Goal: Communication & Community: Answer question/provide support

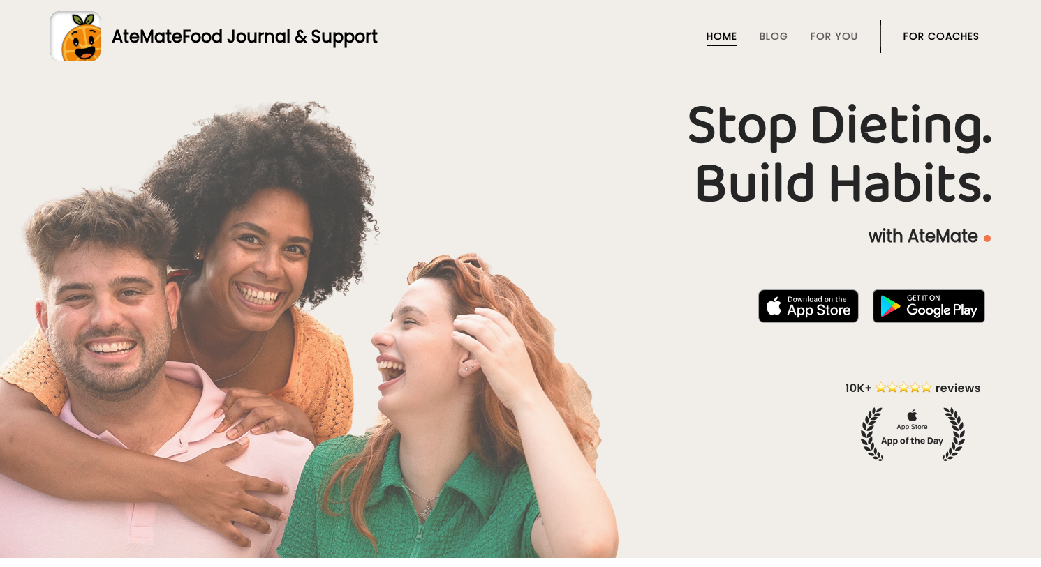
click at [958, 37] on link "For Coaches" at bounding box center [941, 36] width 76 height 11
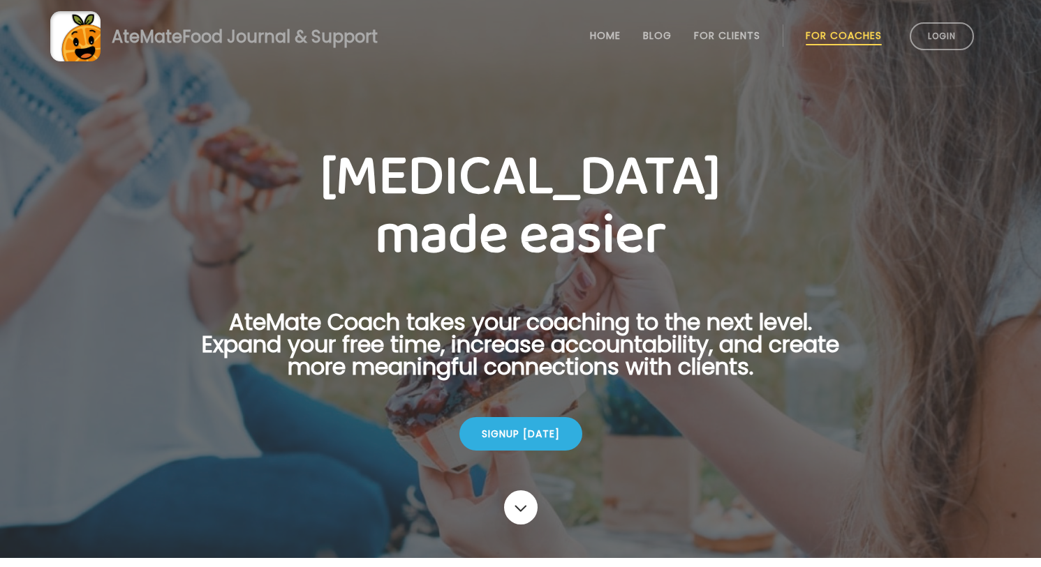
click at [958, 37] on link "Login" at bounding box center [941, 36] width 64 height 28
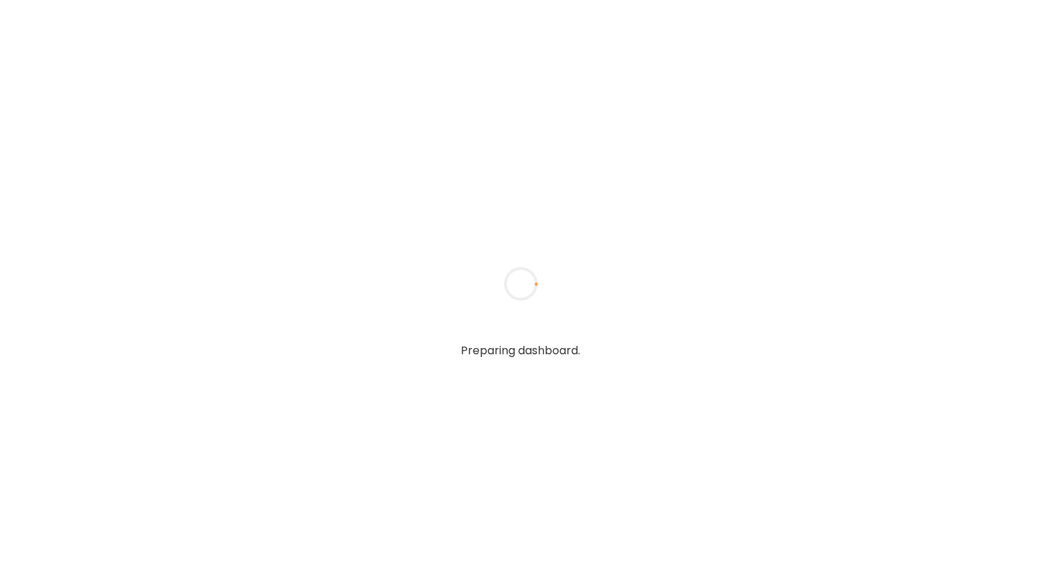
type textarea "**********"
type input "**********"
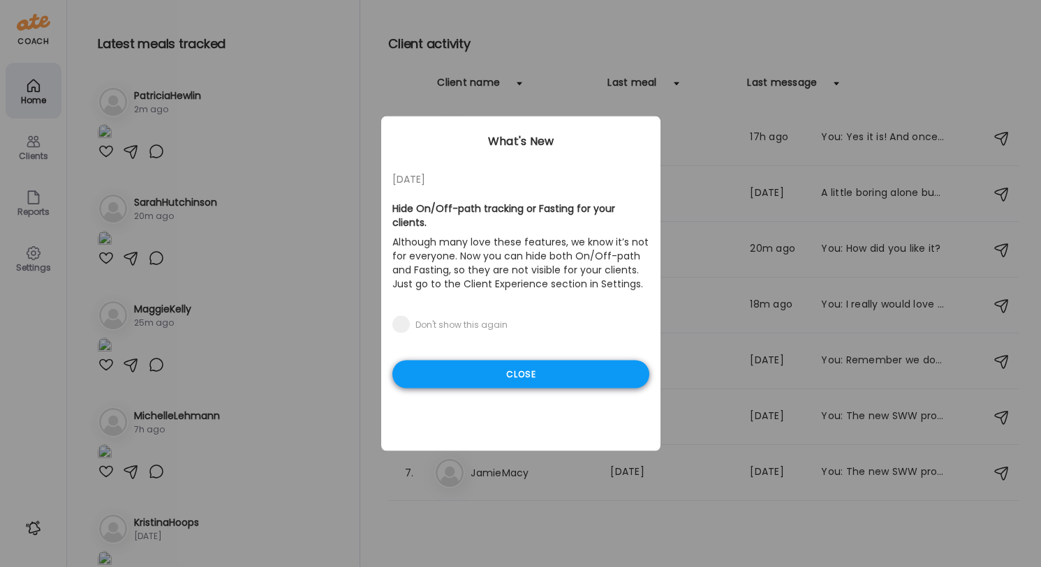
click at [508, 373] on div "Close" at bounding box center [520, 375] width 257 height 28
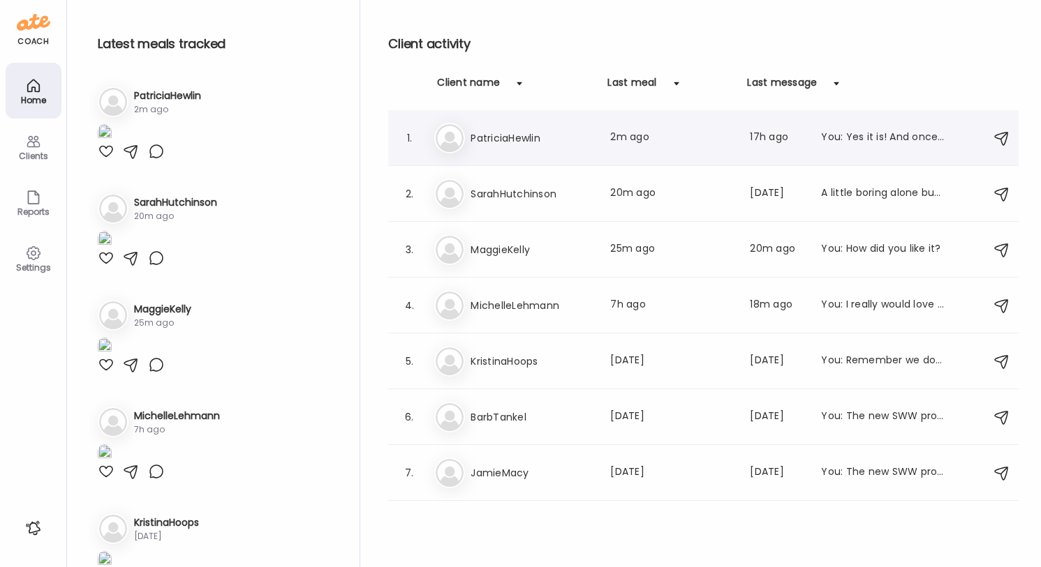
click at [565, 147] on div "Pa [PERSON_NAME] Last meal: 2m ago Last message: 17h ago You: Yes it is! And on…" at bounding box center [705, 138] width 542 height 31
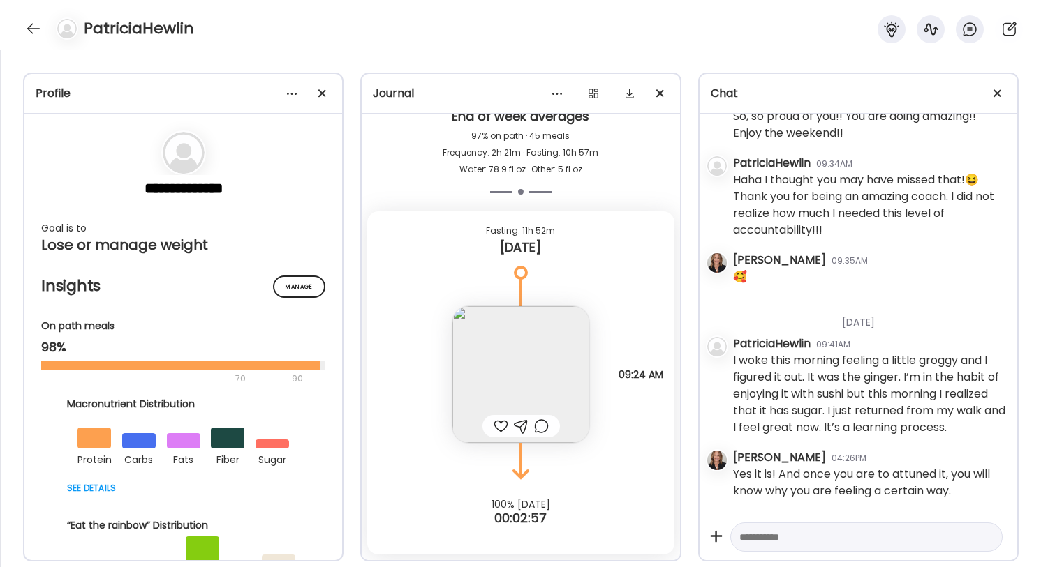
scroll to position [9333, 0]
click at [534, 369] on img at bounding box center [520, 374] width 137 height 137
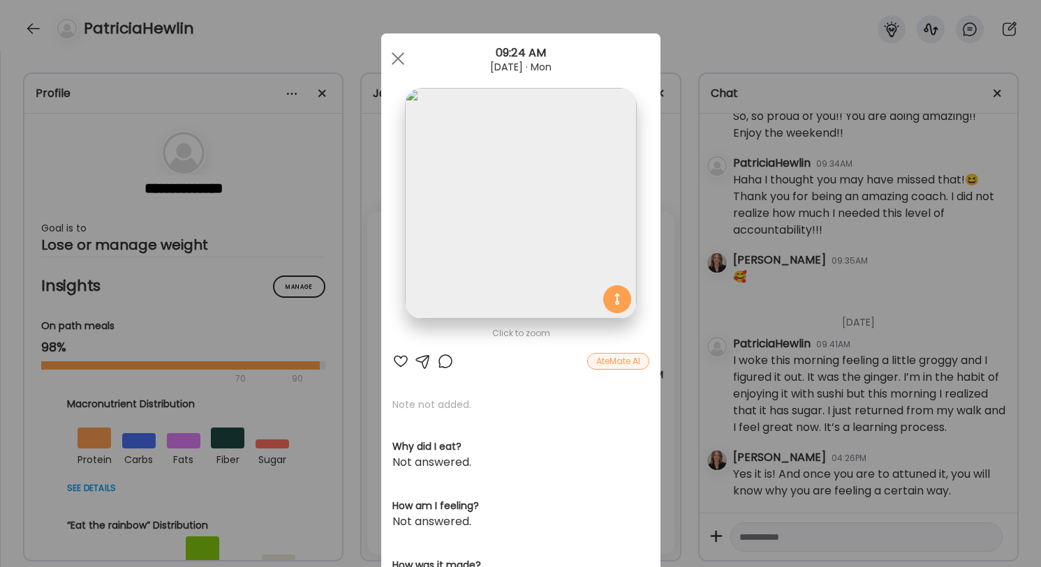
click at [399, 358] on div at bounding box center [400, 361] width 17 height 17
click at [398, 59] on span at bounding box center [397, 58] width 13 height 13
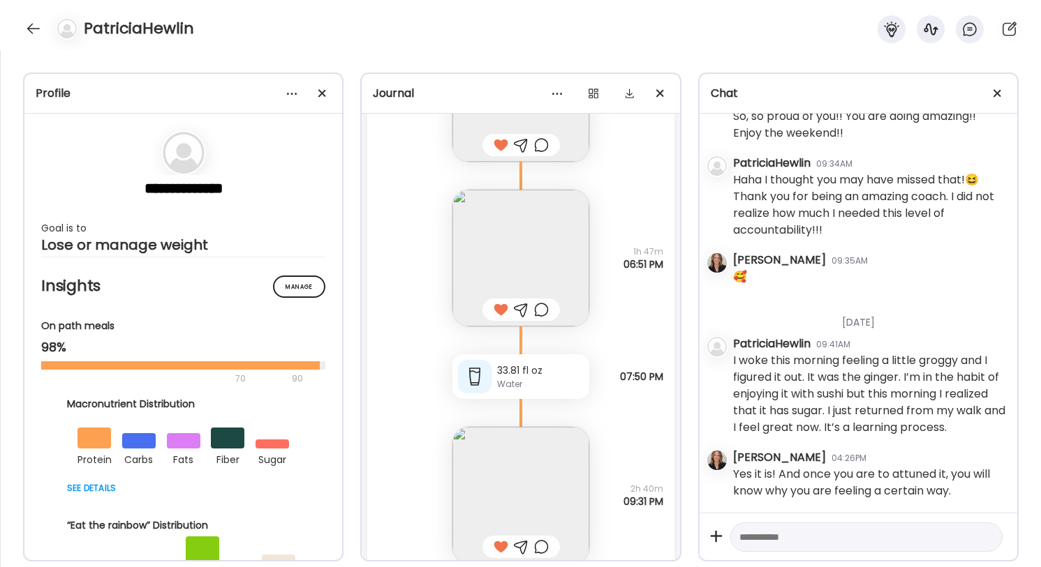
scroll to position [8735, 0]
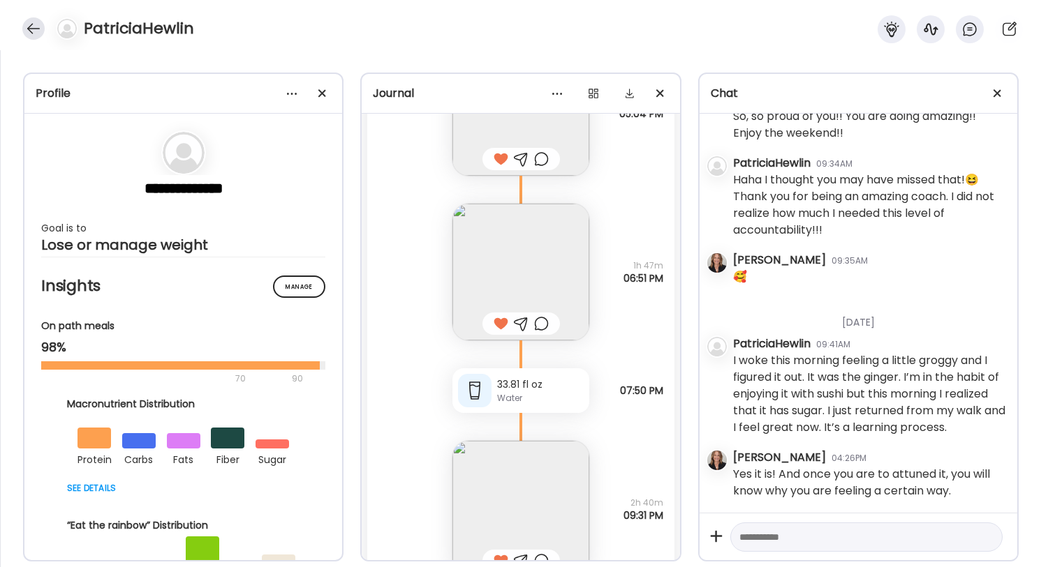
click at [38, 27] on div at bounding box center [33, 28] width 22 height 22
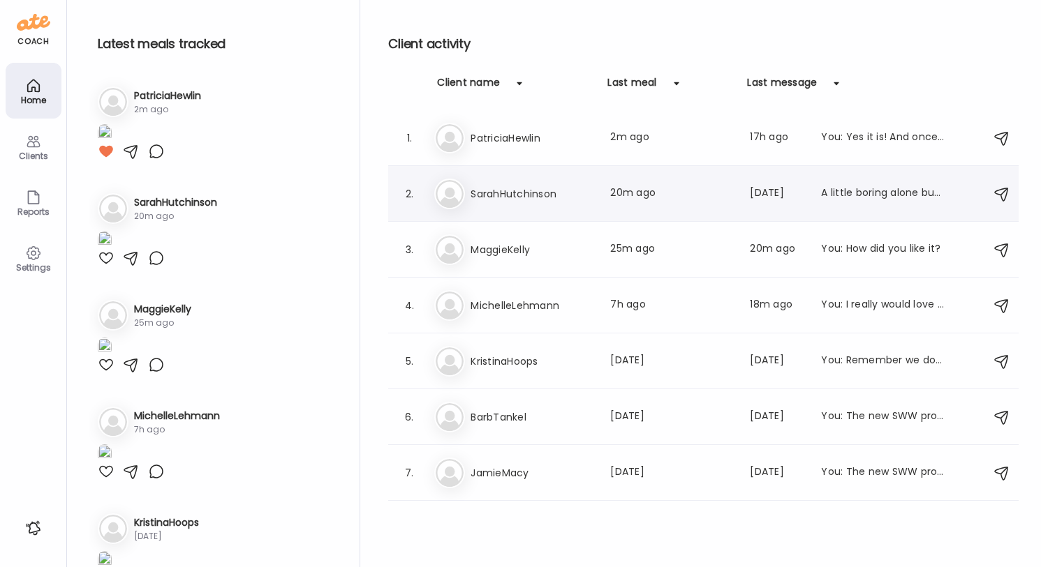
click at [554, 205] on div "Sa SarahHutchinson Last meal: 20m ago Last message: [DATE] A little boring alon…" at bounding box center [705, 194] width 542 height 31
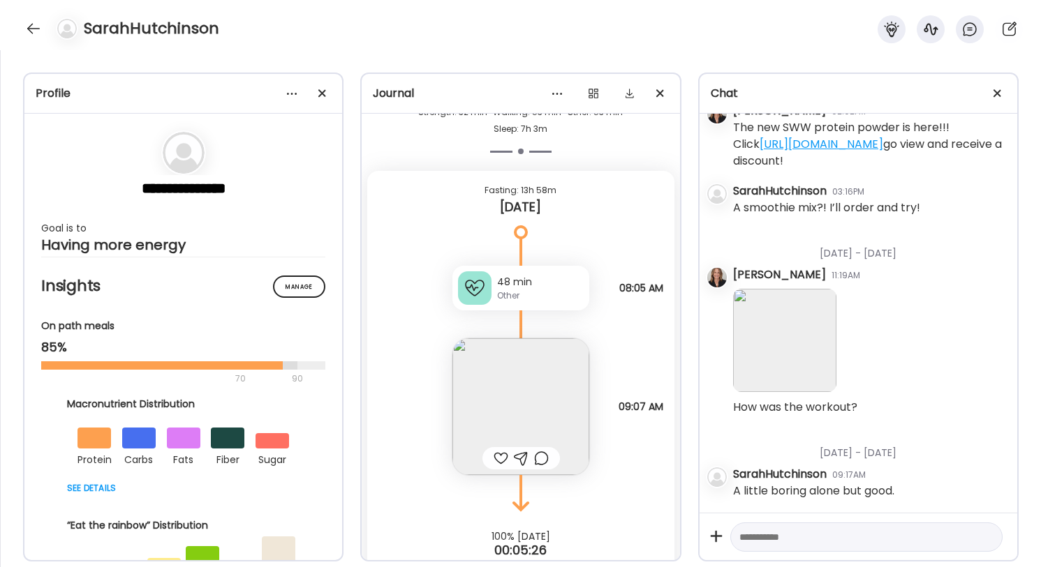
scroll to position [40430, 0]
click at [502, 452] on div at bounding box center [500, 460] width 15 height 17
click at [40, 28] on div at bounding box center [33, 28] width 22 height 22
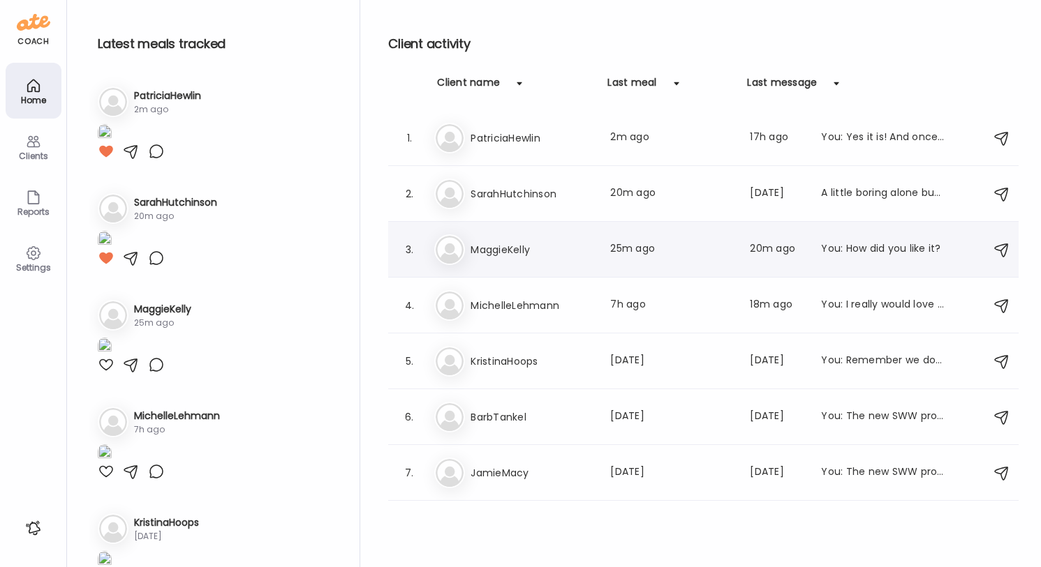
click at [520, 250] on h3 "MaggieKelly" at bounding box center [531, 250] width 123 height 17
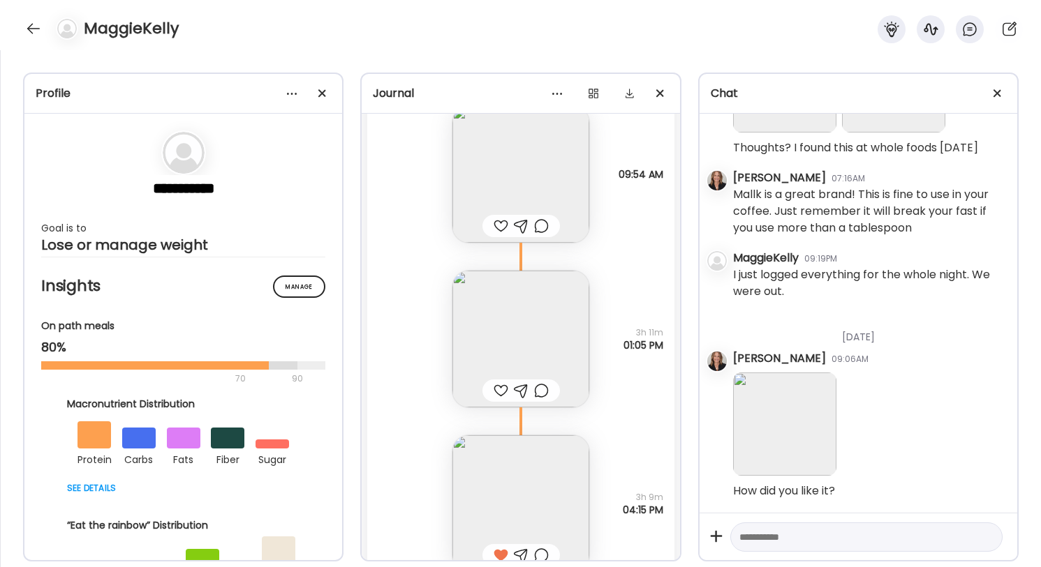
scroll to position [6710, 0]
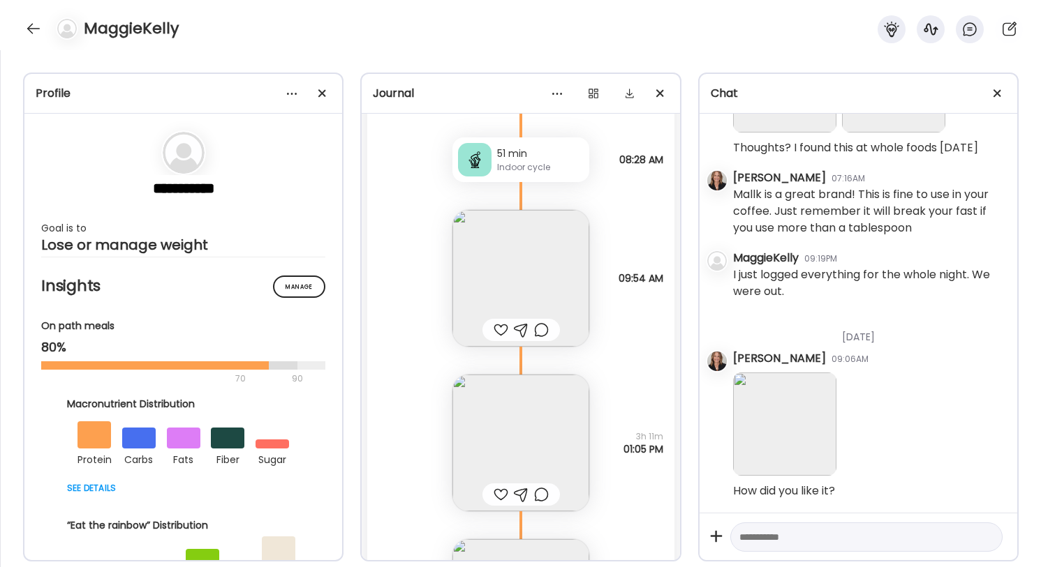
click at [547, 415] on img at bounding box center [520, 443] width 137 height 137
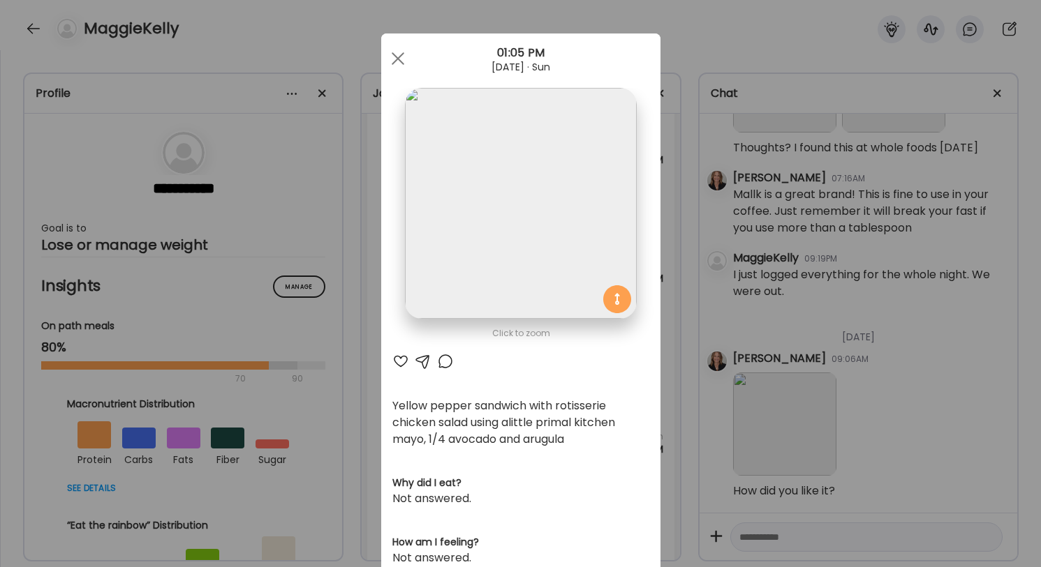
click at [401, 361] on div at bounding box center [400, 361] width 17 height 17
click at [399, 57] on div at bounding box center [398, 59] width 28 height 28
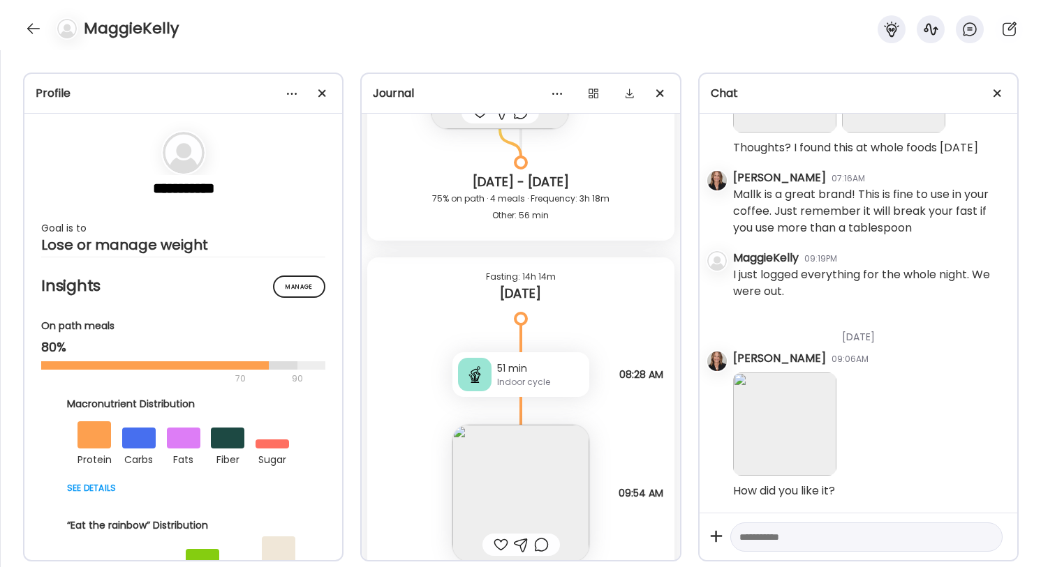
scroll to position [6565, 0]
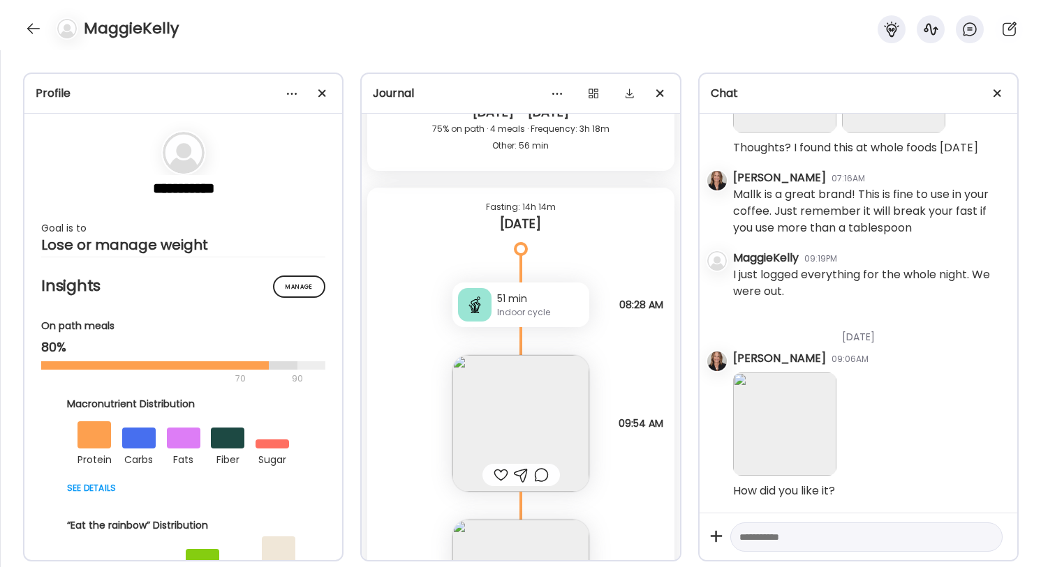
click at [497, 304] on div "51 min" at bounding box center [540, 299] width 87 height 15
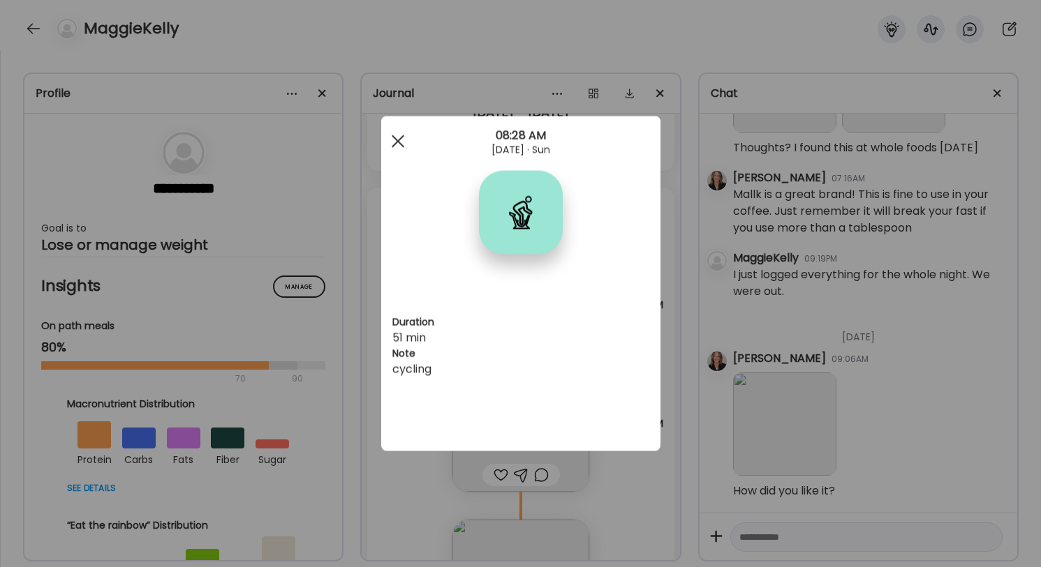
click at [399, 142] on span at bounding box center [397, 141] width 13 height 13
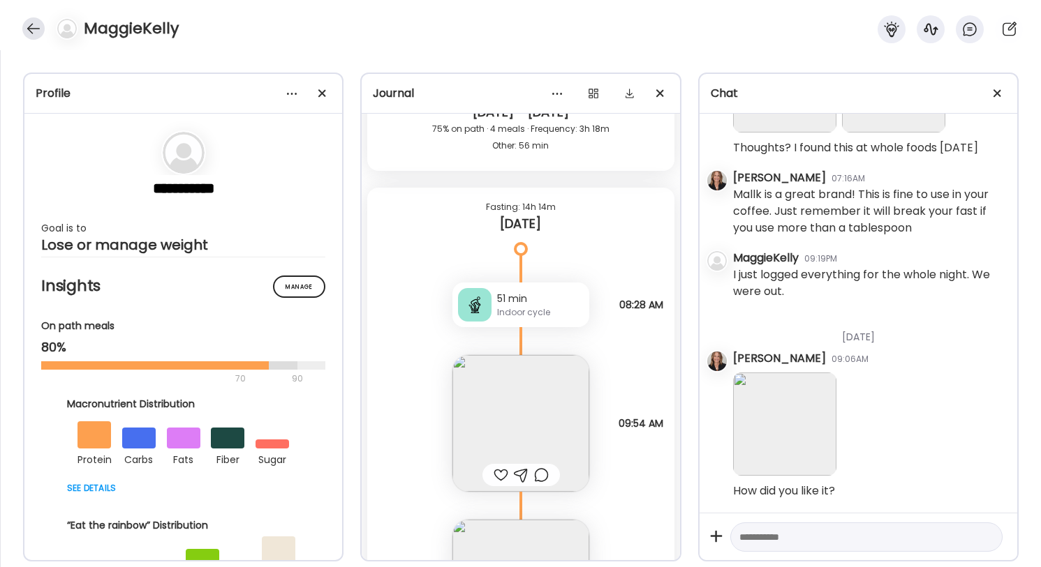
click at [28, 24] on div at bounding box center [33, 28] width 22 height 22
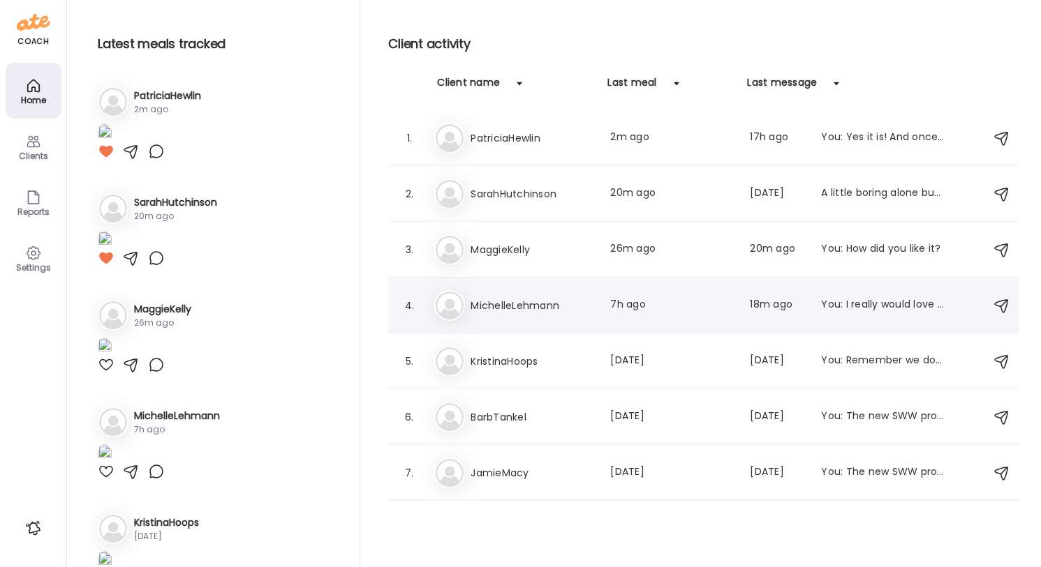
click at [544, 310] on h3 "MichelleLehmann" at bounding box center [531, 305] width 123 height 17
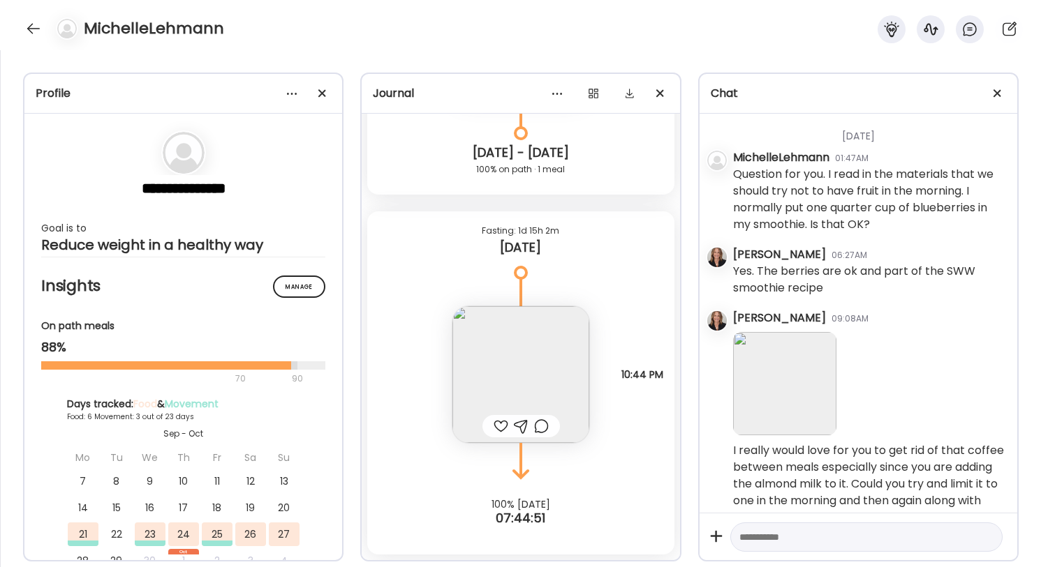
scroll to position [4254, 0]
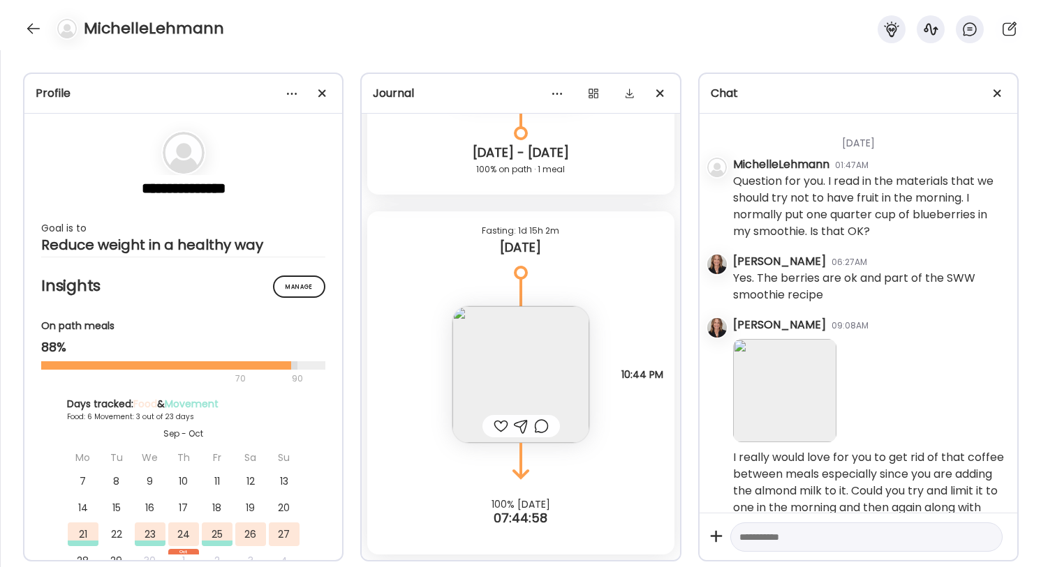
click at [782, 535] on textarea at bounding box center [853, 537] width 229 height 17
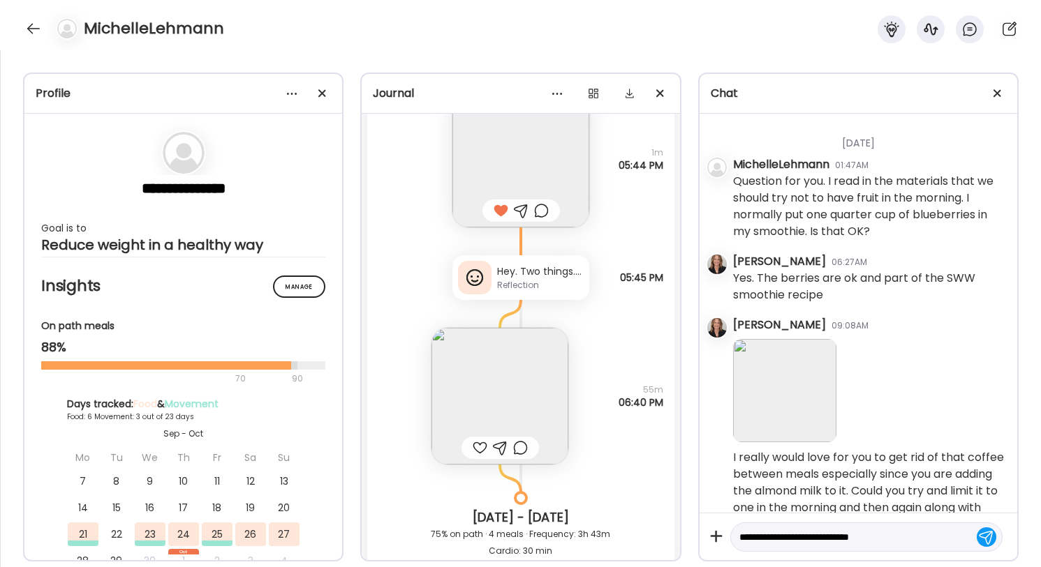
scroll to position [3350, 0]
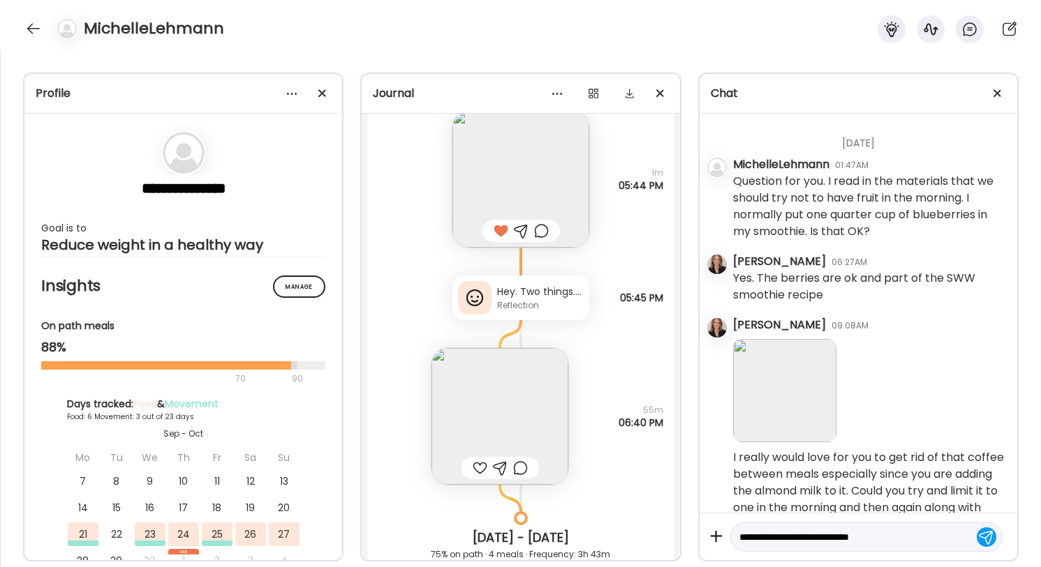
click at [510, 432] on img at bounding box center [499, 416] width 137 height 137
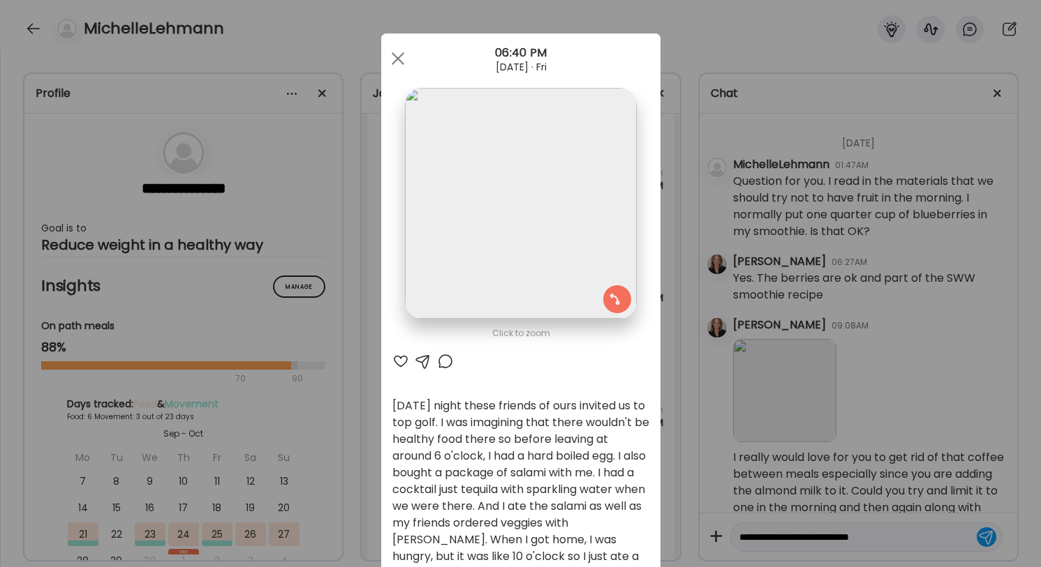
scroll to position [0, 0]
click at [399, 64] on div at bounding box center [398, 59] width 28 height 28
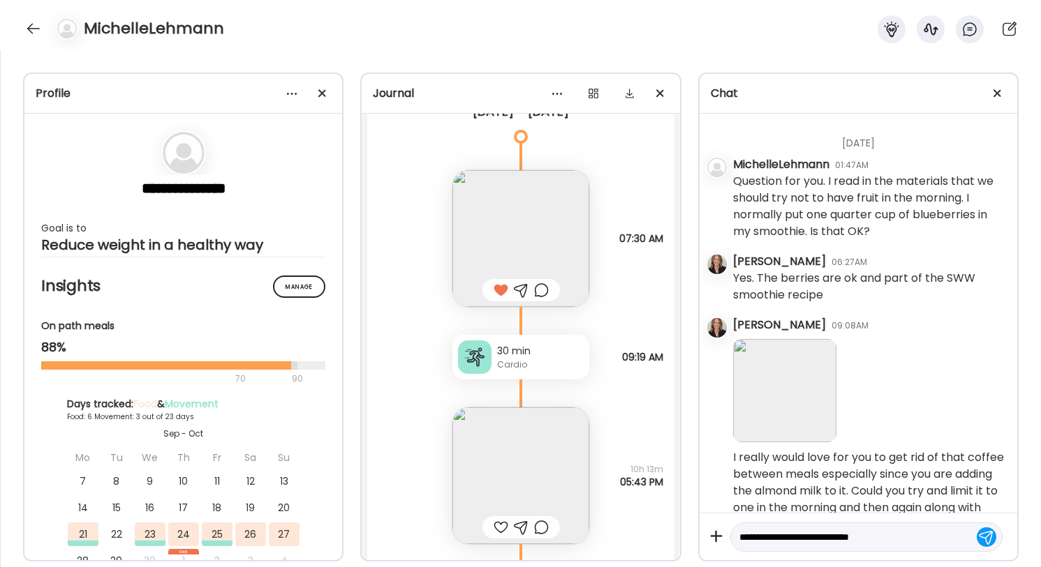
scroll to position [2888, 0]
click at [524, 448] on img at bounding box center [520, 477] width 137 height 137
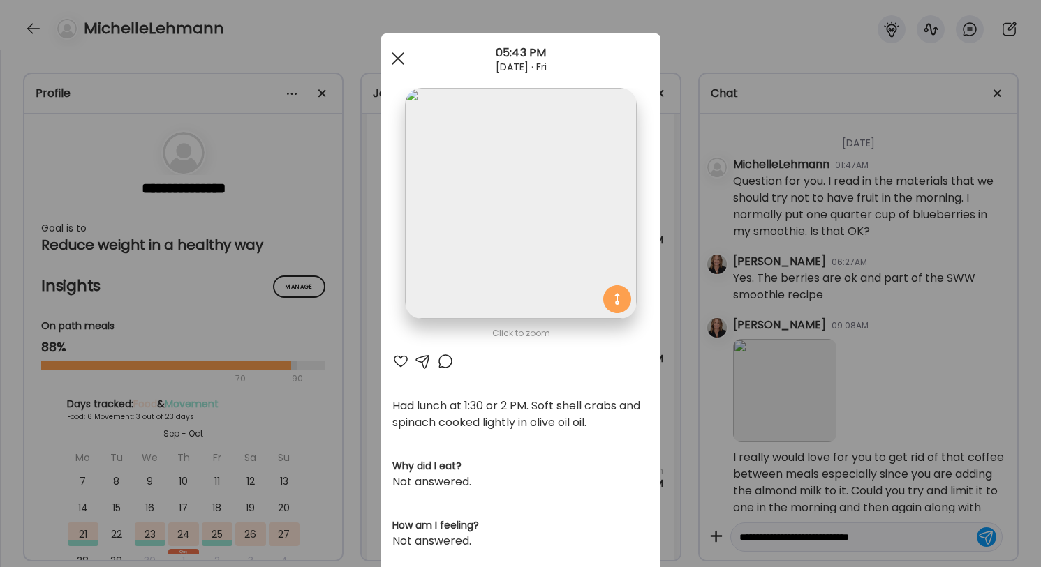
click at [393, 58] on div at bounding box center [398, 59] width 28 height 28
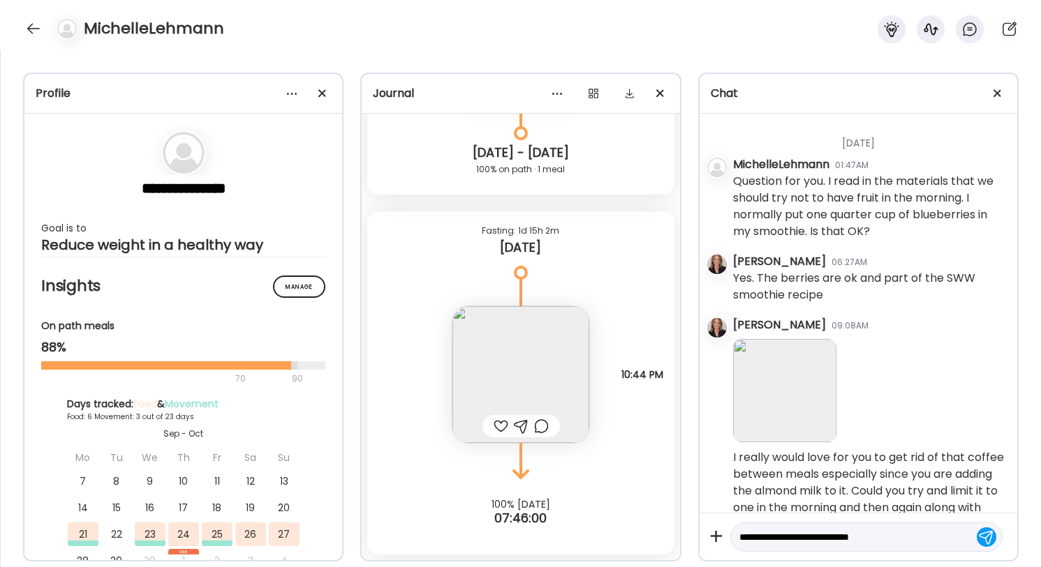
scroll to position [4096, 0]
click at [918, 541] on textarea "**********" at bounding box center [853, 537] width 229 height 17
type textarea "*"
click at [40, 20] on div at bounding box center [33, 28] width 22 height 22
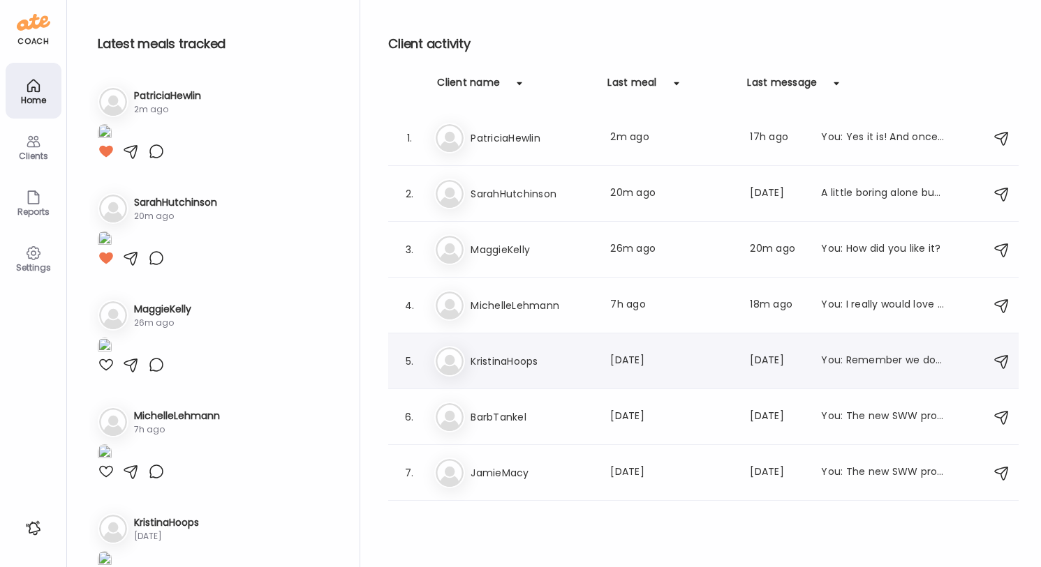
click at [540, 357] on h3 "KristinaHoops" at bounding box center [531, 361] width 123 height 17
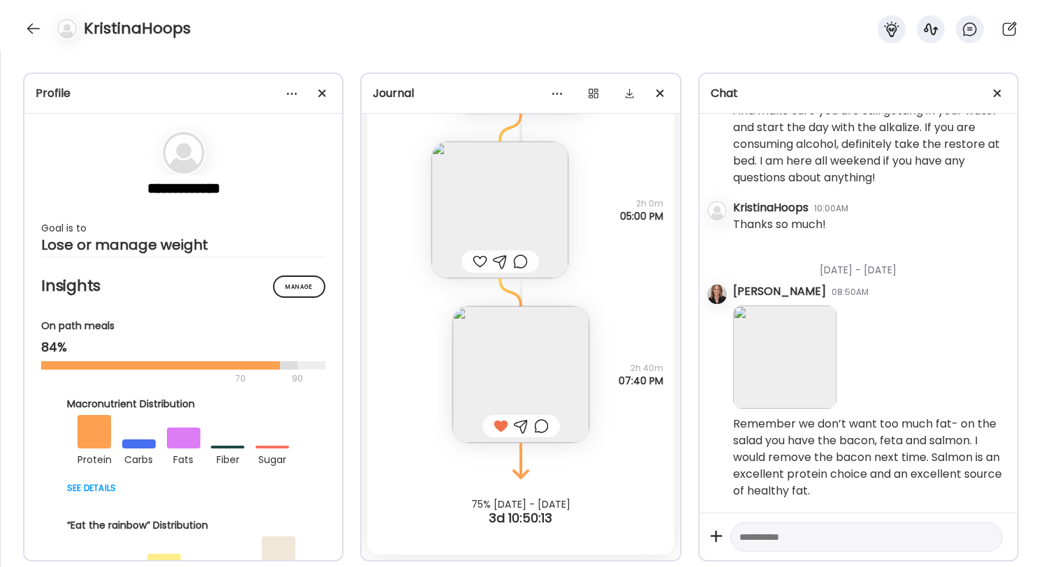
scroll to position [3736, 0]
click at [778, 542] on textarea at bounding box center [853, 537] width 229 height 17
type textarea "**********"
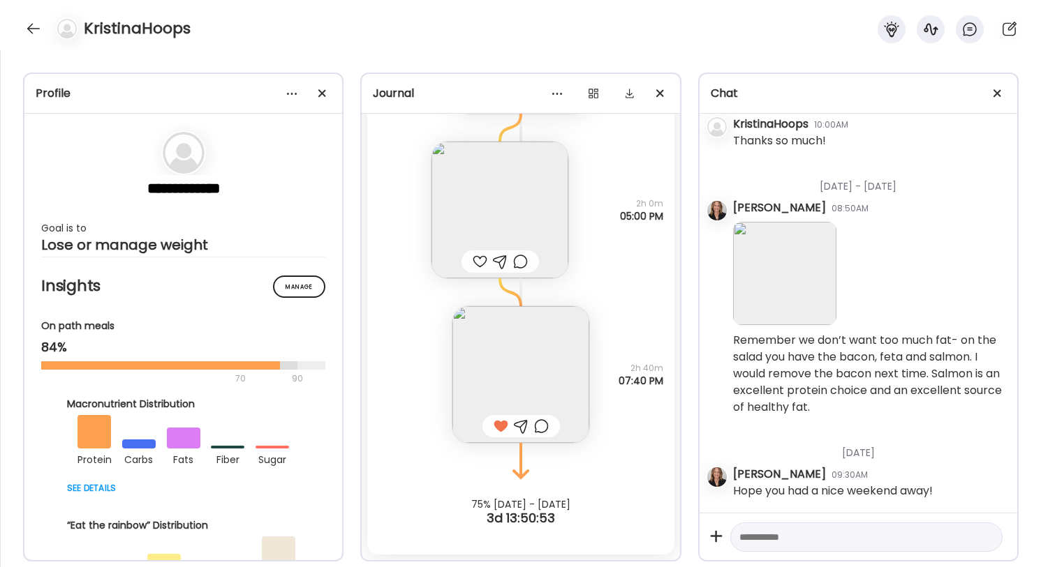
scroll to position [3819, 0]
click at [33, 22] on div at bounding box center [33, 28] width 22 height 22
